Goal: Book appointment/travel/reservation

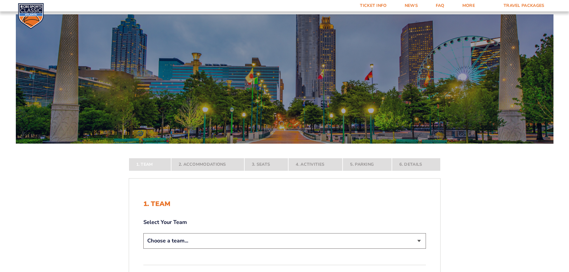
scroll to position [90, 0]
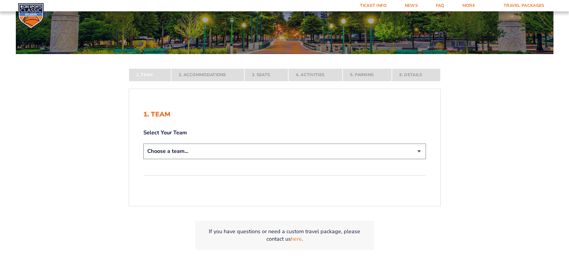
click at [235, 147] on select "Choose a team... [US_STATE] Wildcats [US_STATE] State Buckeyes [US_STATE] Tar H…" at bounding box center [284, 151] width 282 height 15
drag, startPoint x: 240, startPoint y: 153, endPoint x: 238, endPoint y: 158, distance: 5.1
click at [240, 153] on select "Choose a team... [US_STATE] Wildcats [US_STATE] State Buckeyes [US_STATE] Tar H…" at bounding box center [284, 151] width 282 height 15
select select "12956"
click at [143, 159] on select "Choose a team... [US_STATE] Wildcats [US_STATE] State Buckeyes [US_STATE] Tar H…" at bounding box center [284, 151] width 282 height 15
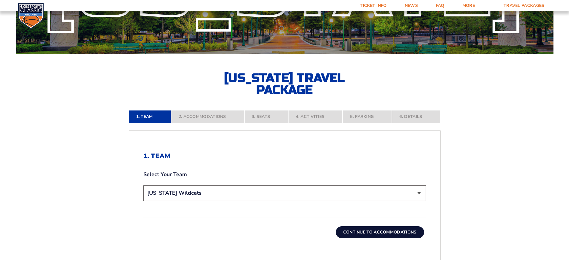
click at [354, 230] on button "Continue To Accommodations" at bounding box center [380, 232] width 88 height 12
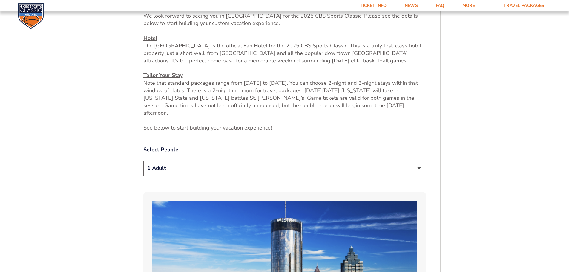
scroll to position [278, 0]
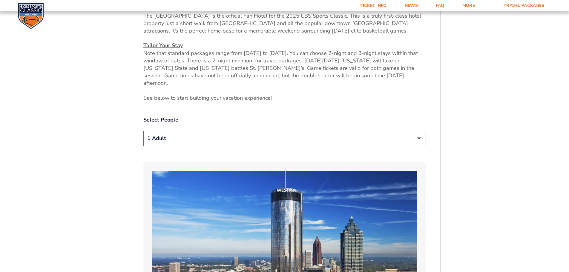
click at [229, 137] on select "1 Adult 2 Adults 3 Adults 4 Adults 2 Adults + 1 Child 2 Adults + 2 Children 2 A…" at bounding box center [284, 138] width 282 height 15
click at [230, 131] on select "1 Adult 2 Adults 3 Adults 4 Adults 2 Adults + 1 Child 2 Adults + 2 Children 2 A…" at bounding box center [284, 138] width 282 height 15
select select "2 Adults"
click at [143, 131] on select "1 Adult 2 Adults 3 Adults 4 Adults 2 Adults + 1 Child 2 Adults + 2 Children 2 A…" at bounding box center [284, 138] width 282 height 15
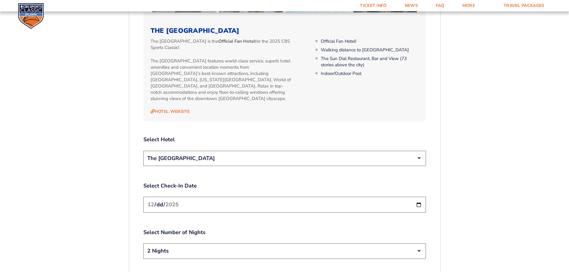
scroll to position [696, 0]
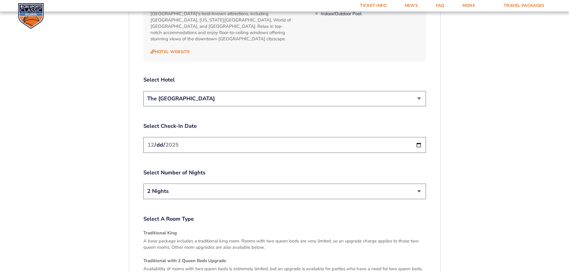
click at [249, 137] on input "[DATE]" at bounding box center [284, 145] width 282 height 16
click at [416, 137] on input "[DATE]" at bounding box center [284, 145] width 282 height 16
click at [419, 137] on input "[DATE]" at bounding box center [284, 145] width 282 height 16
type input "[DATE]"
click at [234, 137] on input "[DATE]" at bounding box center [284, 145] width 282 height 16
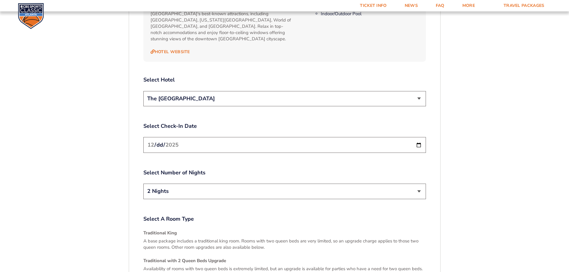
scroll to position [726, 0]
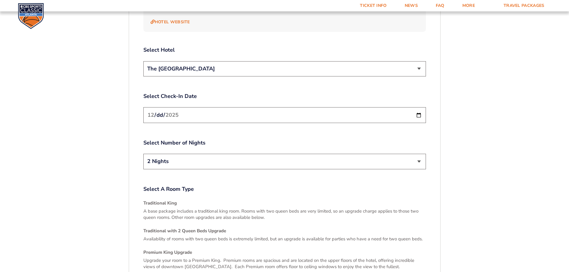
click at [279, 154] on select "2 Nights 3 Nights" at bounding box center [284, 161] width 282 height 15
select select "3 Nights"
click at [143, 154] on select "2 Nights 3 Nights" at bounding box center [284, 161] width 282 height 15
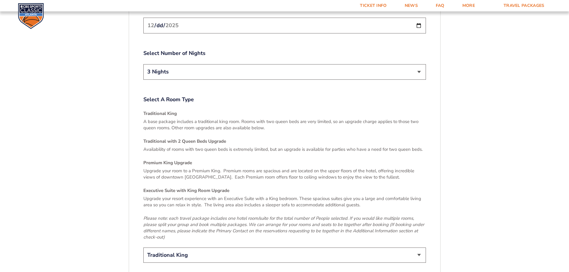
scroll to position [905, 0]
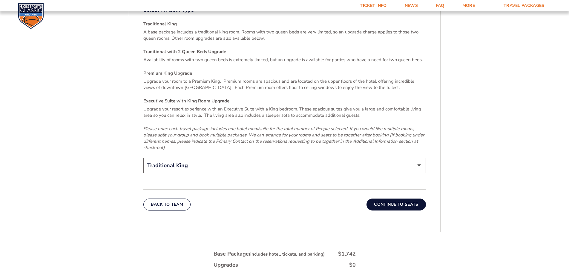
click at [385, 199] on button "Continue To Seats" at bounding box center [395, 205] width 59 height 12
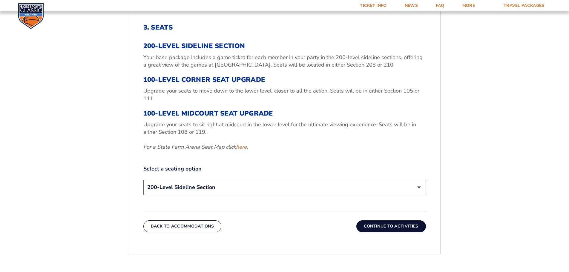
scroll to position [248, 0]
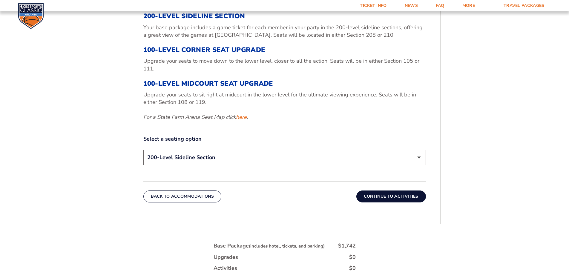
click at [335, 162] on select "200-Level Sideline Section 100-Level Corner Seat Upgrade (+$120 per person) 100…" at bounding box center [284, 157] width 282 height 15
click at [143, 150] on select "200-Level Sideline Section 100-Level Corner Seat Upgrade (+$120 per person) 100…" at bounding box center [284, 157] width 282 height 15
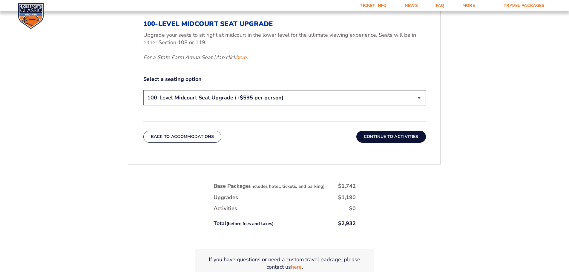
click at [353, 106] on div "200-Level Sideline Section 100-Level Corner Seat Upgrade (+$120 per person) 100…" at bounding box center [284, 98] width 282 height 17
click at [353, 103] on select "200-Level Sideline Section 100-Level Corner Seat Upgrade (+$120 per person) 100…" at bounding box center [284, 97] width 282 height 15
click at [143, 90] on select "200-Level Sideline Section 100-Level Corner Seat Upgrade (+$120 per person) 100…" at bounding box center [284, 97] width 282 height 15
click at [349, 103] on select "200-Level Sideline Section 100-Level Corner Seat Upgrade (+$120 per person) 100…" at bounding box center [284, 97] width 282 height 15
select select "200-Level Sideline Section"
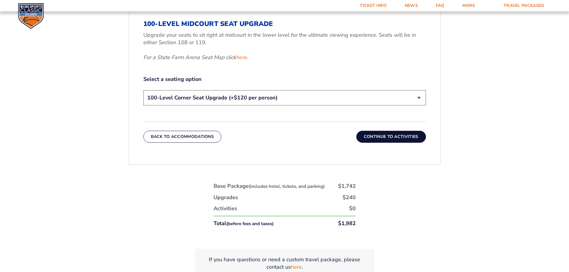
click at [143, 90] on select "200-Level Sideline Section 100-Level Corner Seat Upgrade (+$120 per person) 100…" at bounding box center [284, 97] width 282 height 15
click at [387, 146] on div "3. Seats 200-Level Sideline Section Your base package includes a game ticket fo…" at bounding box center [284, 38] width 311 height 237
click at [387, 141] on button "Continue To Activities" at bounding box center [391, 137] width 70 height 12
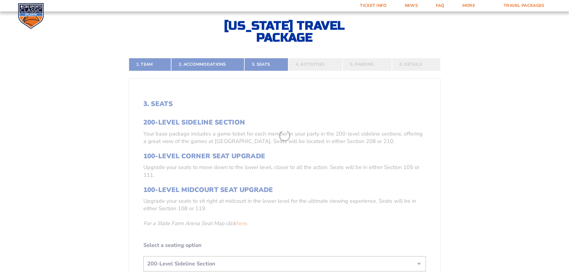
scroll to position [129, 0]
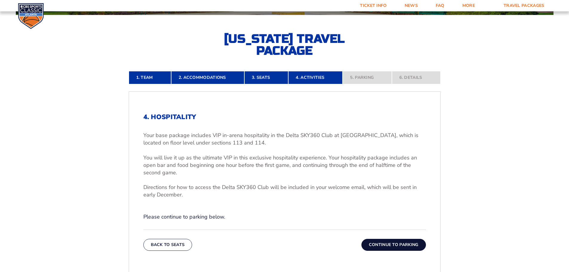
click at [390, 246] on button "Continue To Parking" at bounding box center [393, 245] width 64 height 12
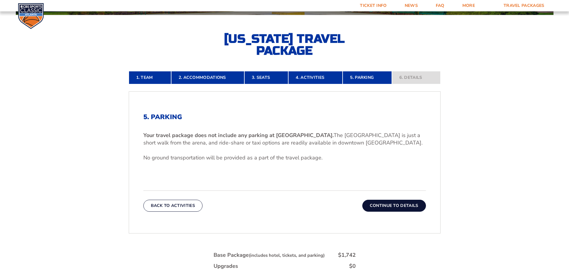
click at [391, 207] on button "Continue To Details" at bounding box center [394, 206] width 64 height 12
